Goal: Task Accomplishment & Management: Use online tool/utility

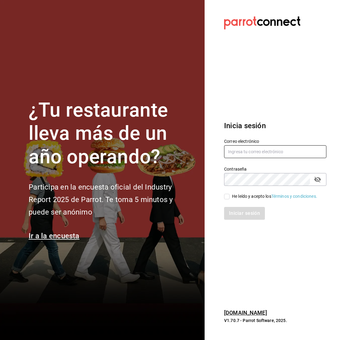
type input "killerpizzamexico@gmail.com"
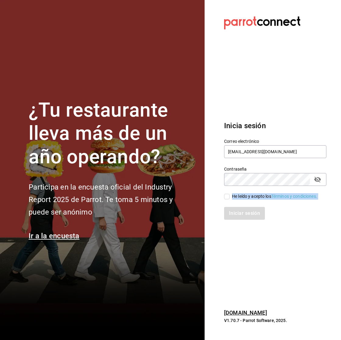
click at [230, 199] on div "Correo electrónico killerpizzamexico@gmail.com Contraseña Contraseña He leído y…" at bounding box center [272, 175] width 110 height 89
click at [229, 199] on div "Iniciar sesión" at bounding box center [272, 209] width 110 height 20
click at [227, 198] on input "He leído y acepto los Términos y condiciones." at bounding box center [226, 196] width 5 height 5
checkbox input "true"
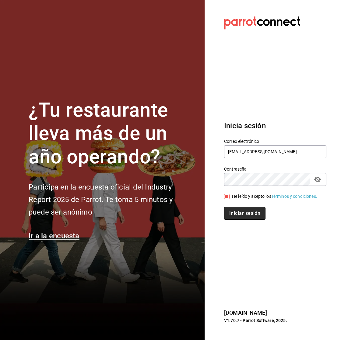
click at [235, 213] on button "Iniciar sesión" at bounding box center [244, 213] width 41 height 13
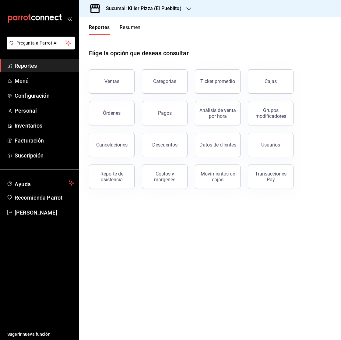
click at [178, 5] on h3 "Sucursal: Killer Pizza (El Pueblito)" at bounding box center [141, 8] width 80 height 7
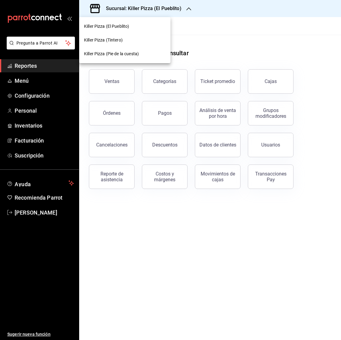
click at [142, 52] on div "Killer Pizza (Pie de la cuesta)" at bounding box center [125, 54] width 82 height 6
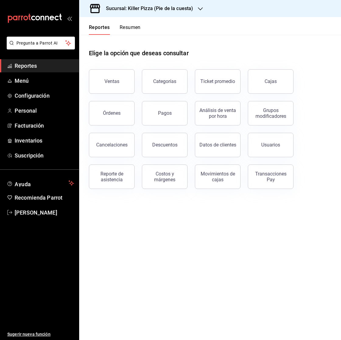
click at [269, 81] on div "Cajas" at bounding box center [271, 81] width 12 height 7
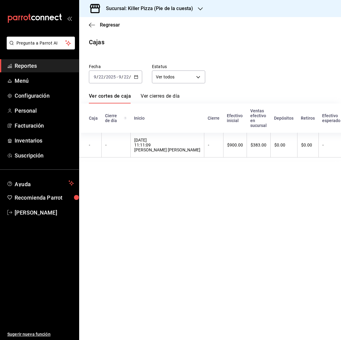
click at [136, 79] on div "[DATE] [DATE] - [DATE] [DATE]" at bounding box center [115, 76] width 53 height 13
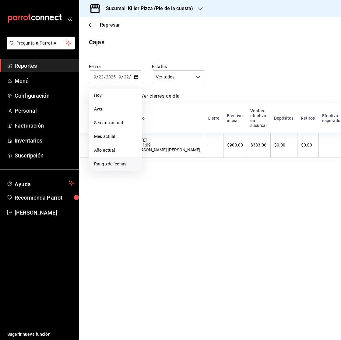
click at [129, 159] on li "Rango de fechas" at bounding box center [115, 164] width 53 height 14
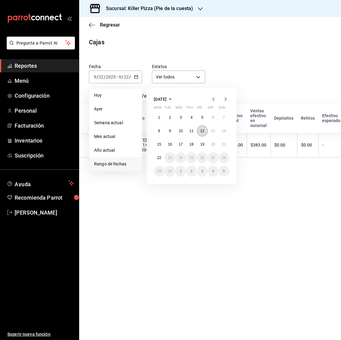
click at [203, 132] on abbr "12" at bounding box center [203, 131] width 4 height 4
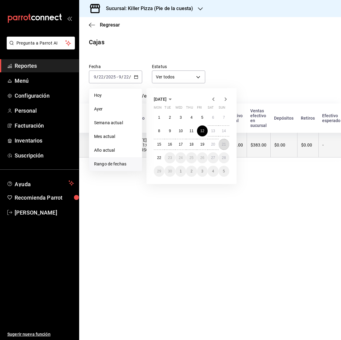
click at [224, 142] on abbr "21" at bounding box center [224, 144] width 4 height 4
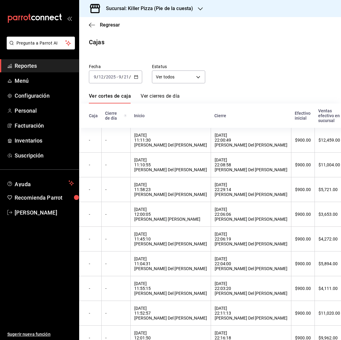
click at [139, 73] on div "[DATE] [DATE] - [DATE] [DATE]" at bounding box center [115, 76] width 53 height 13
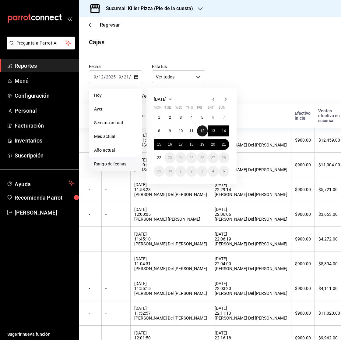
click at [203, 129] on abbr "12" at bounding box center [203, 131] width 4 height 4
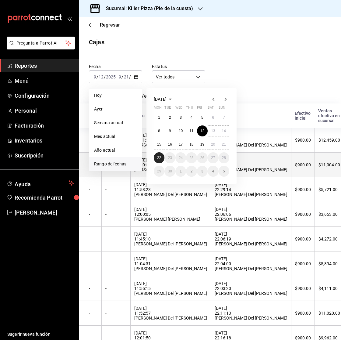
click at [159, 157] on abbr "22" at bounding box center [159, 157] width 4 height 4
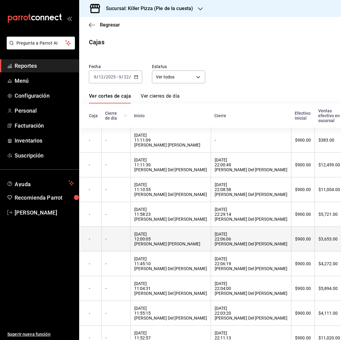
scroll to position [77, 0]
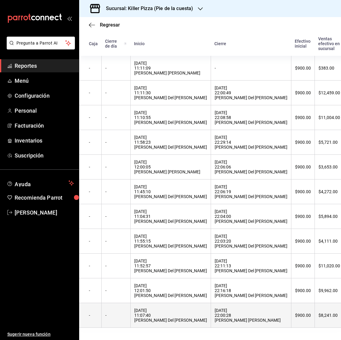
click at [169, 309] on div "[DATE] 11:07:40 [PERSON_NAME] Del [PERSON_NAME]" at bounding box center [170, 315] width 73 height 15
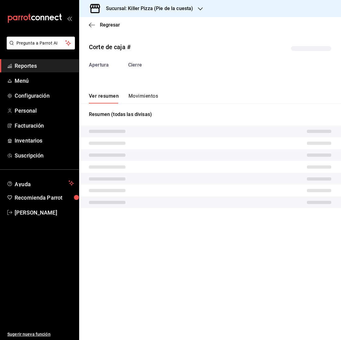
click at [136, 94] on button "Movimientos" at bounding box center [144, 98] width 30 height 10
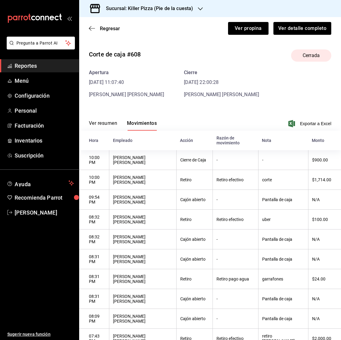
click at [102, 123] on button "Ver resumen" at bounding box center [103, 125] width 28 height 10
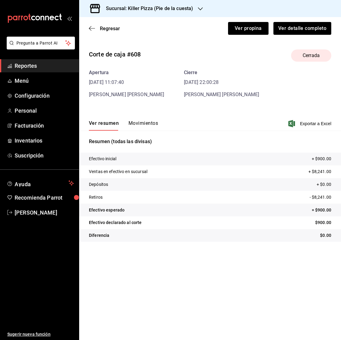
click at [125, 127] on div "Ver resumen Movimientos" at bounding box center [123, 125] width 69 height 10
drag, startPoint x: 128, startPoint y: 126, endPoint x: 121, endPoint y: 126, distance: 7.6
click at [127, 126] on div "Ver resumen Movimientos" at bounding box center [123, 125] width 69 height 10
click at [136, 120] on button "Movimientos" at bounding box center [144, 125] width 30 height 10
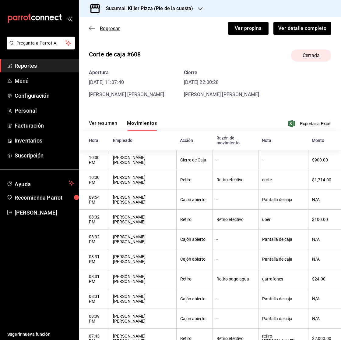
click at [98, 28] on span "Regresar" at bounding box center [104, 29] width 31 height 6
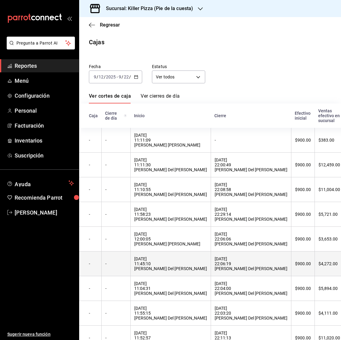
scroll to position [77, 0]
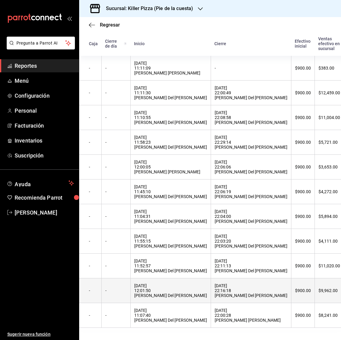
click at [169, 284] on div "[DATE] 12:01:50 [PERSON_NAME] Del [PERSON_NAME]" at bounding box center [170, 290] width 73 height 15
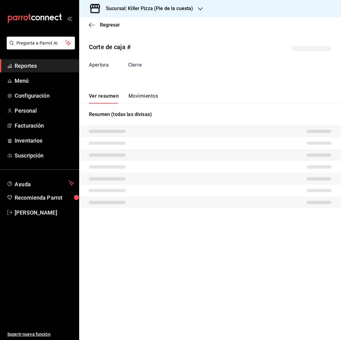
click at [143, 95] on button "Movimientos" at bounding box center [144, 98] width 30 height 10
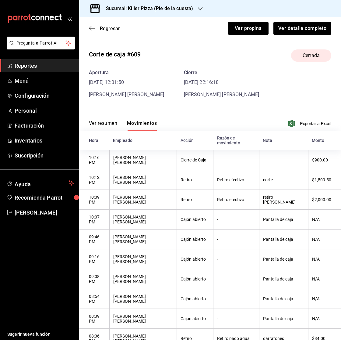
click at [95, 123] on button "Ver resumen" at bounding box center [103, 125] width 28 height 10
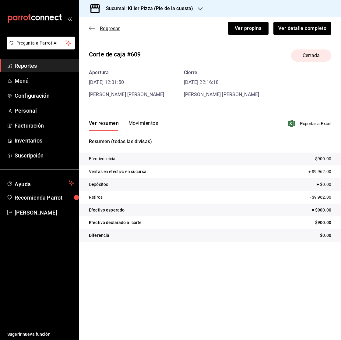
click at [96, 29] on span "Regresar" at bounding box center [104, 29] width 31 height 6
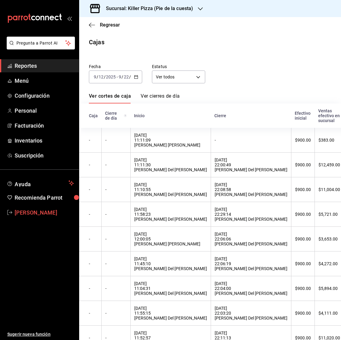
scroll to position [77, 0]
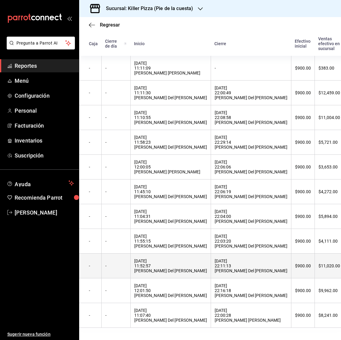
click at [215, 268] on div "[DATE] 22:11:13 [PERSON_NAME] Del [PERSON_NAME]" at bounding box center [251, 265] width 73 height 15
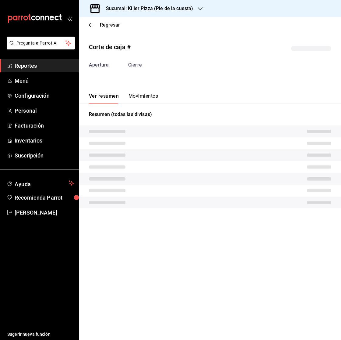
click at [132, 97] on button "Movimientos" at bounding box center [144, 98] width 30 height 10
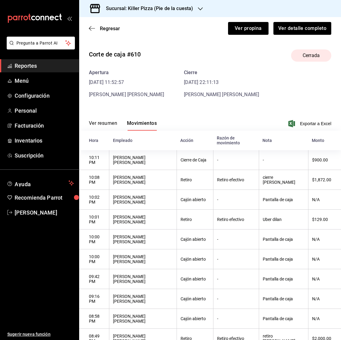
click at [104, 120] on button "Ver resumen" at bounding box center [103, 125] width 28 height 10
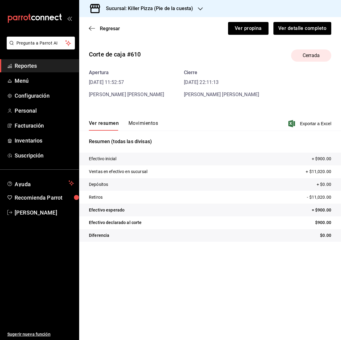
click at [90, 24] on div "Regresar Ver propina Ver detalle completo" at bounding box center [210, 28] width 262 height 23
click at [91, 26] on icon "button" at bounding box center [92, 28] width 6 height 5
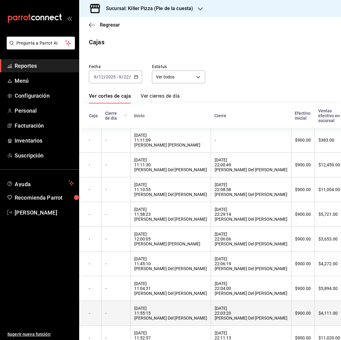
click at [220, 315] on div "[DATE] 22:03:20 [PERSON_NAME] Del [PERSON_NAME]" at bounding box center [251, 312] width 73 height 15
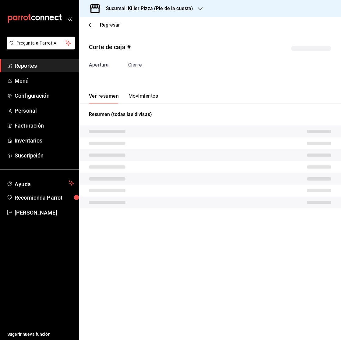
click at [136, 100] on button "Movimientos" at bounding box center [144, 98] width 30 height 10
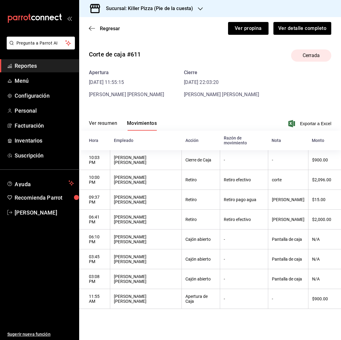
click at [96, 120] on button "Ver resumen" at bounding box center [103, 125] width 28 height 10
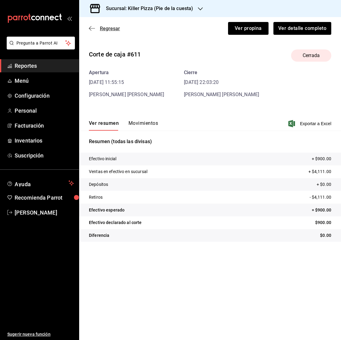
click at [97, 28] on span "Regresar" at bounding box center [104, 29] width 31 height 6
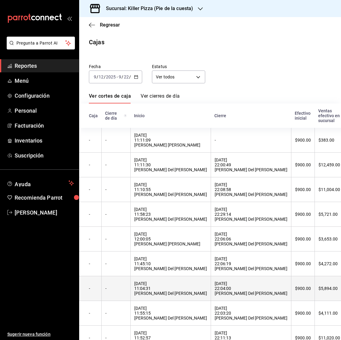
click at [295, 291] on div "$900.00" at bounding box center [303, 288] width 16 height 5
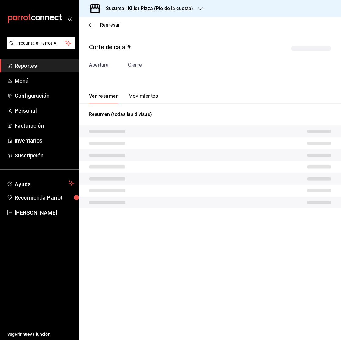
click at [140, 100] on button "Movimientos" at bounding box center [144, 98] width 30 height 10
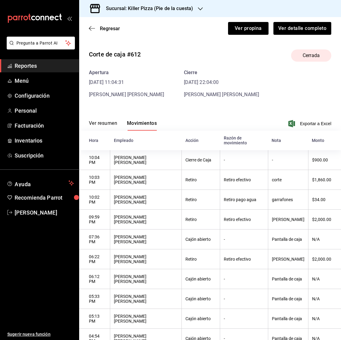
click at [102, 123] on button "Ver resumen" at bounding box center [103, 125] width 28 height 10
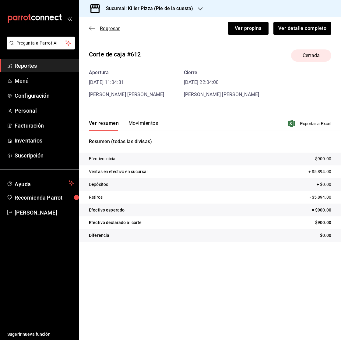
click at [95, 28] on icon "button" at bounding box center [92, 28] width 6 height 5
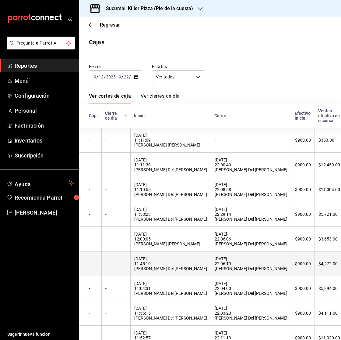
click at [217, 267] on div "[DATE] 22:06:19 [PERSON_NAME] Del [PERSON_NAME]" at bounding box center [251, 263] width 73 height 15
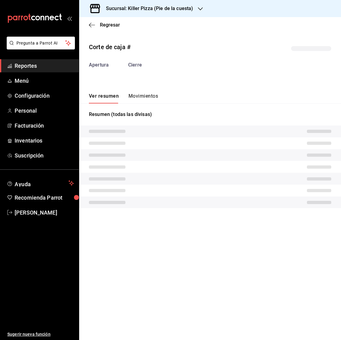
click at [141, 96] on button "Movimientos" at bounding box center [144, 98] width 30 height 10
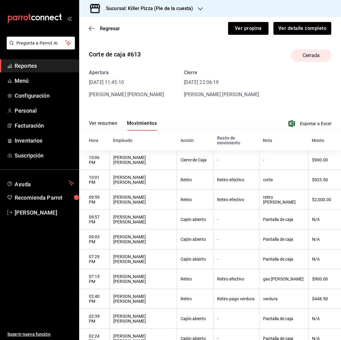
click at [92, 120] on div "Ver resumen Movimientos Exportar a Excel" at bounding box center [210, 122] width 262 height 18
click at [93, 121] on button "Ver resumen" at bounding box center [103, 125] width 28 height 10
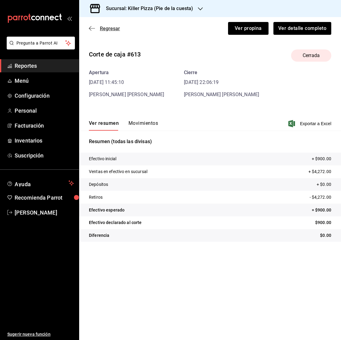
click at [109, 30] on span "Regresar" at bounding box center [110, 29] width 20 height 6
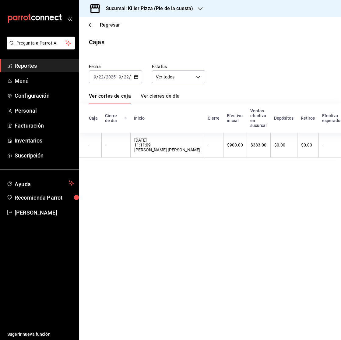
click at [130, 84] on div "Fecha [DATE] [DATE] - [DATE] [DATE] Estatus Ver todos ALL Ver cortes de caja Ve…" at bounding box center [210, 107] width 243 height 103
click at [130, 81] on div "[DATE] [DATE] - [DATE] [DATE]" at bounding box center [115, 76] width 53 height 13
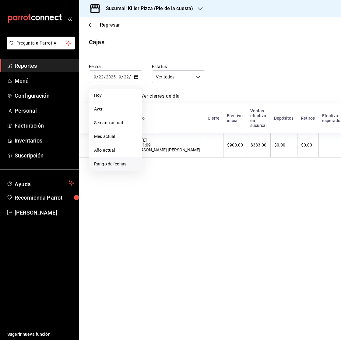
click at [97, 165] on span "Rango de fechas" at bounding box center [115, 164] width 43 height 6
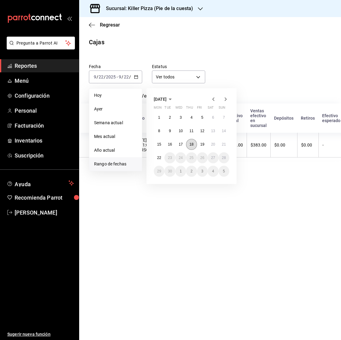
click at [192, 143] on abbr "18" at bounding box center [192, 144] width 4 height 4
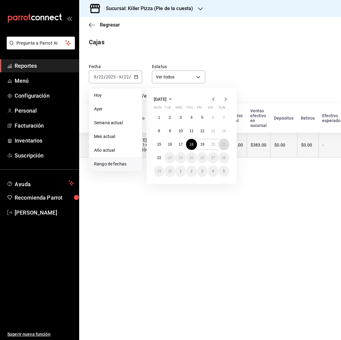
click at [223, 144] on abbr "21" at bounding box center [224, 144] width 4 height 4
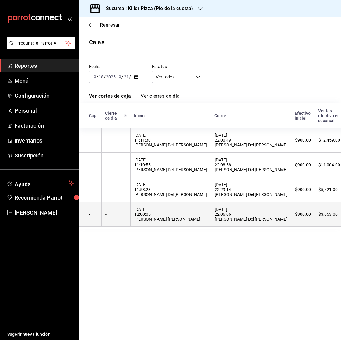
click at [163, 219] on div "[DATE] 12:00:05 [PERSON_NAME] [PERSON_NAME]" at bounding box center [170, 214] width 73 height 15
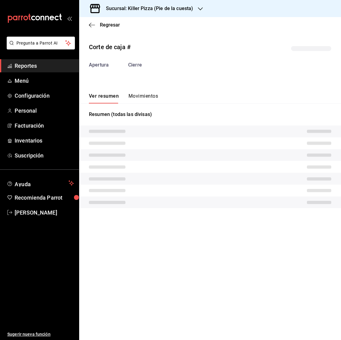
click at [137, 98] on button "Movimientos" at bounding box center [144, 98] width 30 height 10
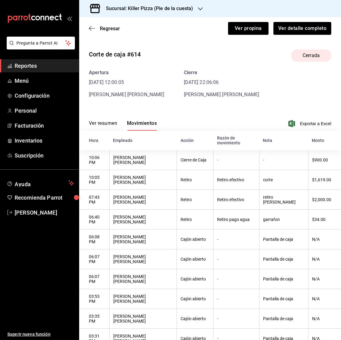
click at [107, 117] on div "Ver resumen Movimientos Exportar a Excel" at bounding box center [210, 122] width 262 height 18
click at [107, 119] on div "Ver resumen Movimientos Exportar a Excel" at bounding box center [210, 122] width 262 height 18
click at [107, 122] on button "Ver resumen" at bounding box center [103, 125] width 28 height 10
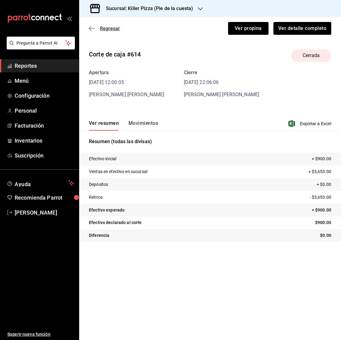
click at [98, 28] on span "Regresar" at bounding box center [104, 29] width 31 height 6
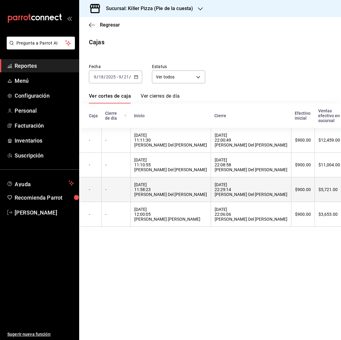
click at [172, 182] on th "[DATE] 11:58:23 [PERSON_NAME] Del [PERSON_NAME]" at bounding box center [170, 189] width 80 height 25
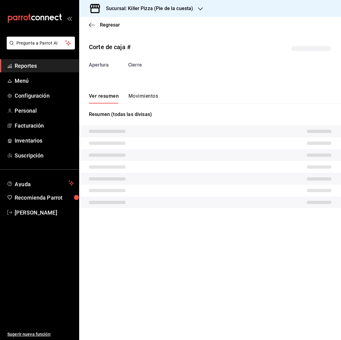
click at [149, 96] on button "Movimientos" at bounding box center [144, 98] width 30 height 10
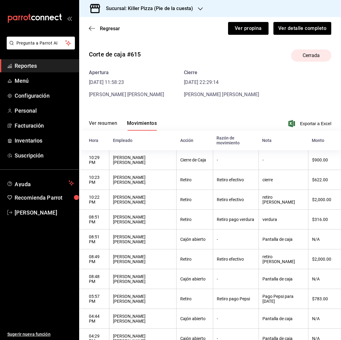
click at [112, 125] on button "Ver resumen" at bounding box center [103, 125] width 28 height 10
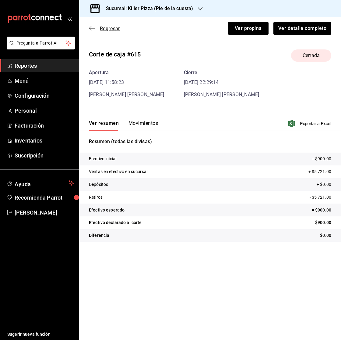
click at [102, 29] on span "Regresar" at bounding box center [110, 29] width 20 height 6
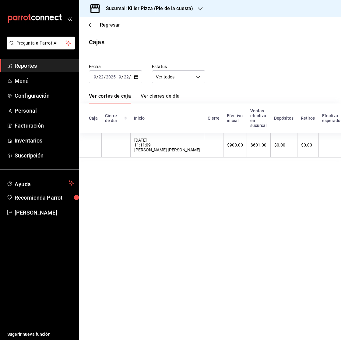
click at [137, 77] on icon "button" at bounding box center [136, 77] width 4 height 4
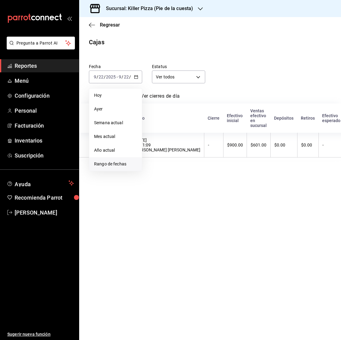
click at [132, 166] on span "Rango de fechas" at bounding box center [115, 164] width 43 height 6
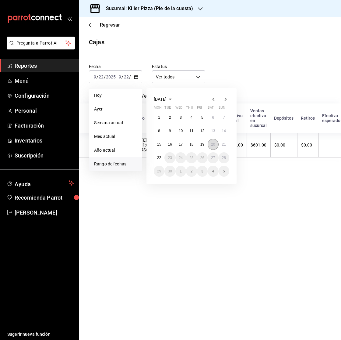
click at [213, 145] on abbr "20" at bounding box center [213, 144] width 4 height 4
click at [223, 144] on abbr "21" at bounding box center [224, 144] width 4 height 4
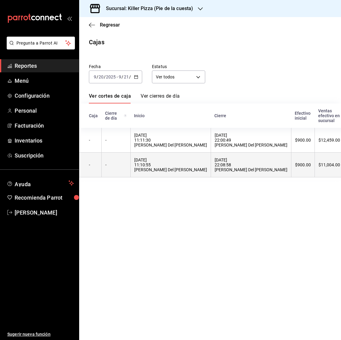
click at [217, 163] on div "[DATE] 22:08:58 [PERSON_NAME] Del [PERSON_NAME]" at bounding box center [251, 164] width 73 height 15
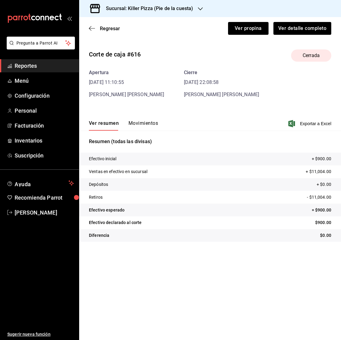
click at [140, 98] on div "Corte de caja #616 Cerrada Apertura [DATE] 11:10:55 [PERSON_NAME] Del [PERSON_N…" at bounding box center [210, 147] width 262 height 204
drag, startPoint x: 145, startPoint y: 114, endPoint x: 143, endPoint y: 120, distance: 6.3
click at [145, 114] on div "Ver resumen Movimientos Exportar a Excel" at bounding box center [210, 122] width 262 height 18
click at [144, 120] on button "Movimientos" at bounding box center [144, 125] width 30 height 10
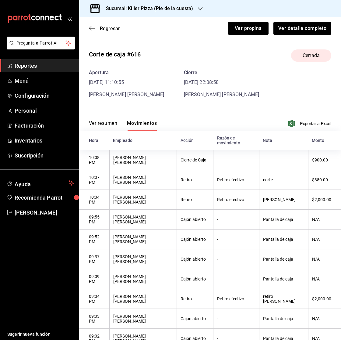
click at [107, 123] on button "Ver resumen" at bounding box center [103, 125] width 28 height 10
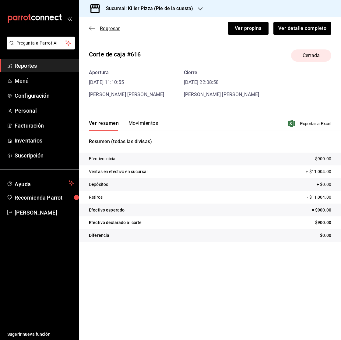
click at [97, 27] on span "Regresar" at bounding box center [104, 29] width 31 height 6
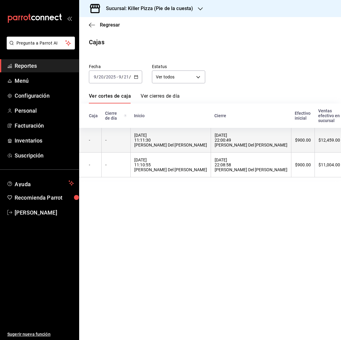
click at [163, 135] on div "[DATE] 11:11:30 [PERSON_NAME] Del [PERSON_NAME]" at bounding box center [170, 140] width 73 height 15
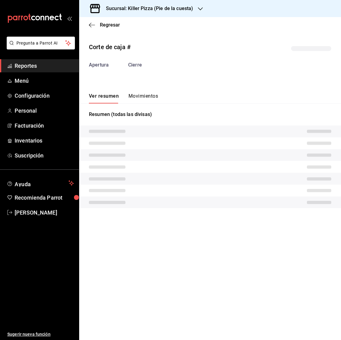
click at [133, 98] on button "Movimientos" at bounding box center [144, 98] width 30 height 10
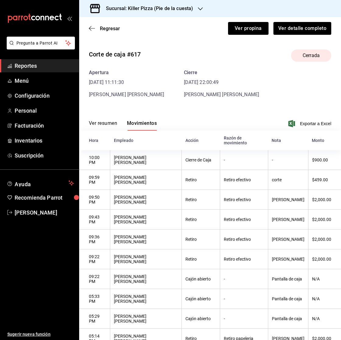
click at [98, 123] on button "Ver resumen" at bounding box center [103, 125] width 28 height 10
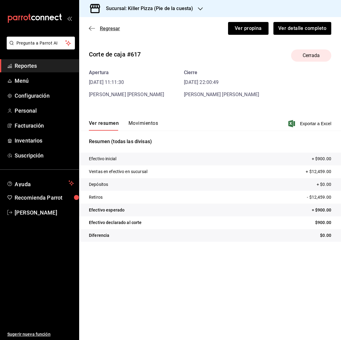
click at [91, 28] on icon "button" at bounding box center [92, 28] width 6 height 5
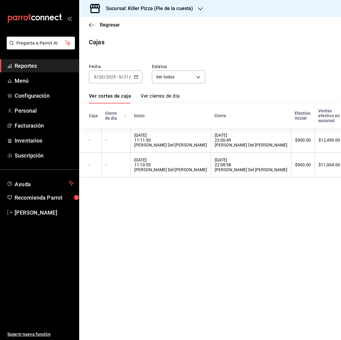
click at [133, 74] on div "[DATE] [DATE] - [DATE] [DATE]" at bounding box center [115, 76] width 53 height 13
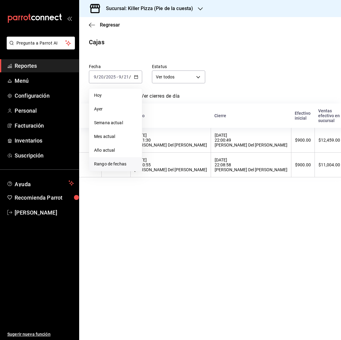
click at [101, 159] on li "Rango de fechas" at bounding box center [115, 164] width 53 height 14
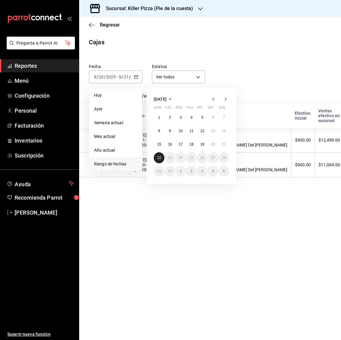
click at [159, 154] on button "22" at bounding box center [159, 157] width 11 height 11
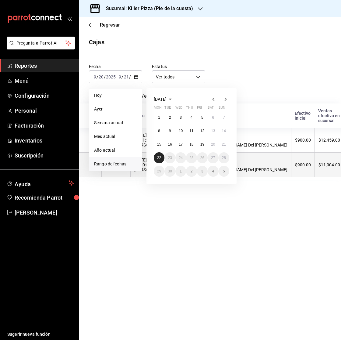
click at [159, 154] on button "22" at bounding box center [159, 157] width 11 height 11
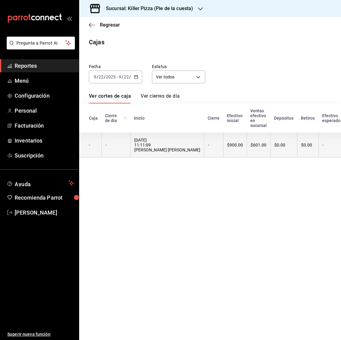
click at [159, 153] on th "[DATE] 11:11:09 [PERSON_NAME] [PERSON_NAME]" at bounding box center [167, 145] width 74 height 25
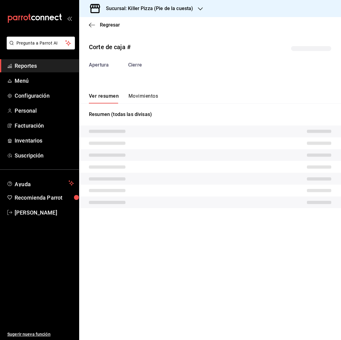
click at [147, 97] on button "Movimientos" at bounding box center [144, 98] width 30 height 10
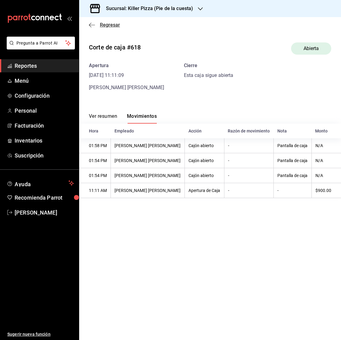
click at [97, 27] on span "Regresar" at bounding box center [104, 25] width 31 height 6
